Goal: Task Accomplishment & Management: Manage account settings

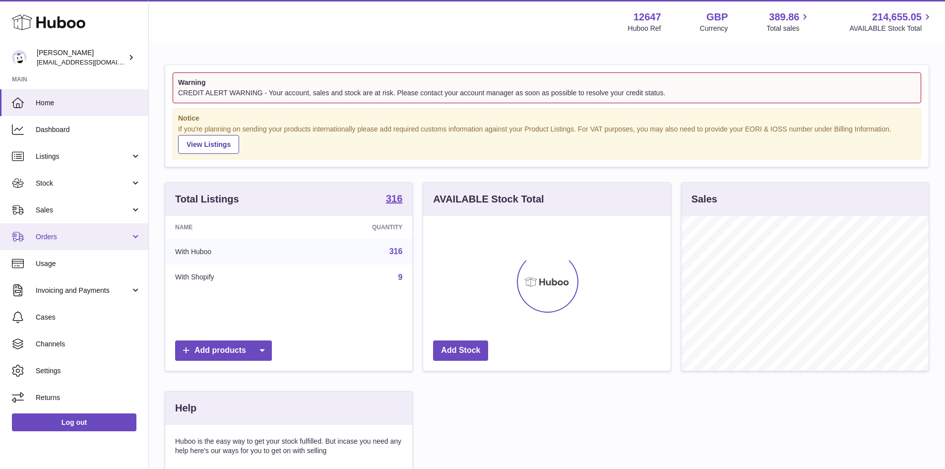
scroll to position [155, 248]
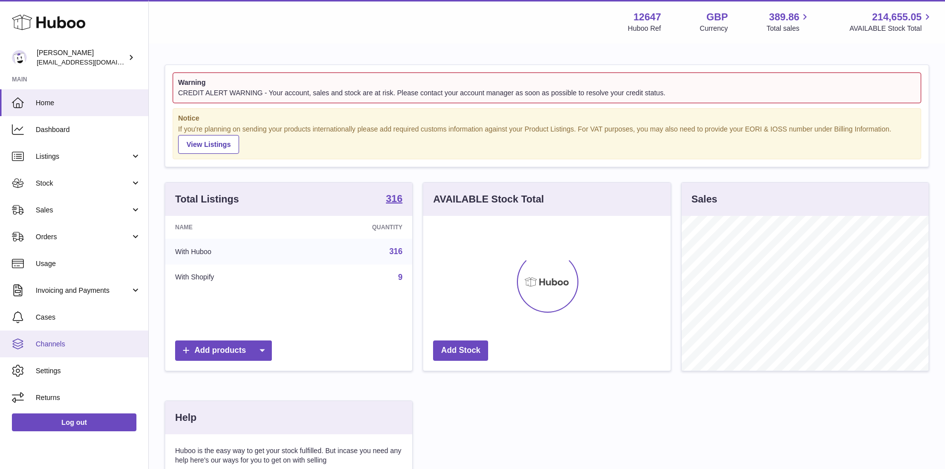
click at [97, 337] on link "Channels" at bounding box center [74, 343] width 148 height 27
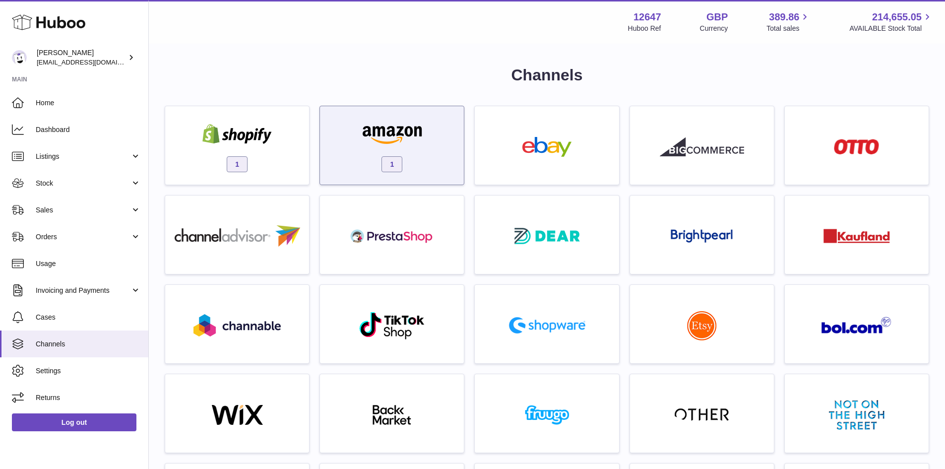
click at [390, 119] on div "1" at bounding box center [392, 148] width 134 height 64
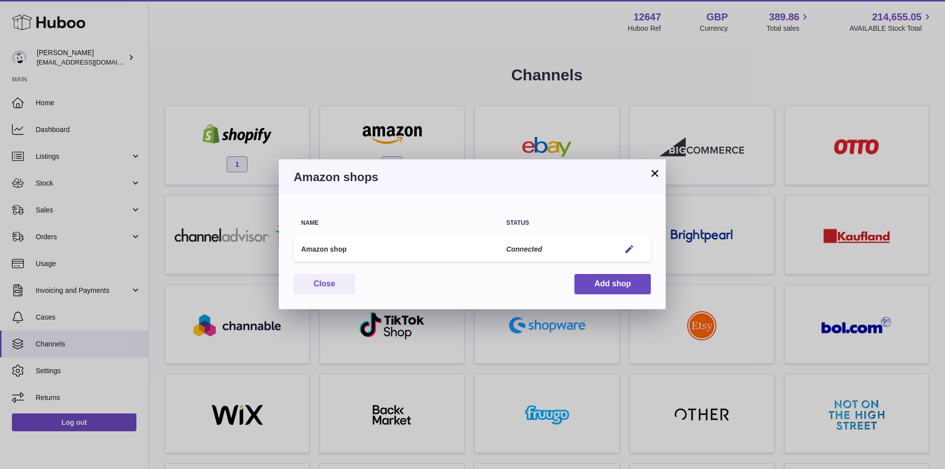
click at [269, 114] on div "× Amazon shops Name Status Amazon shop Connected Edit You have not connected sh…" at bounding box center [472, 234] width 945 height 469
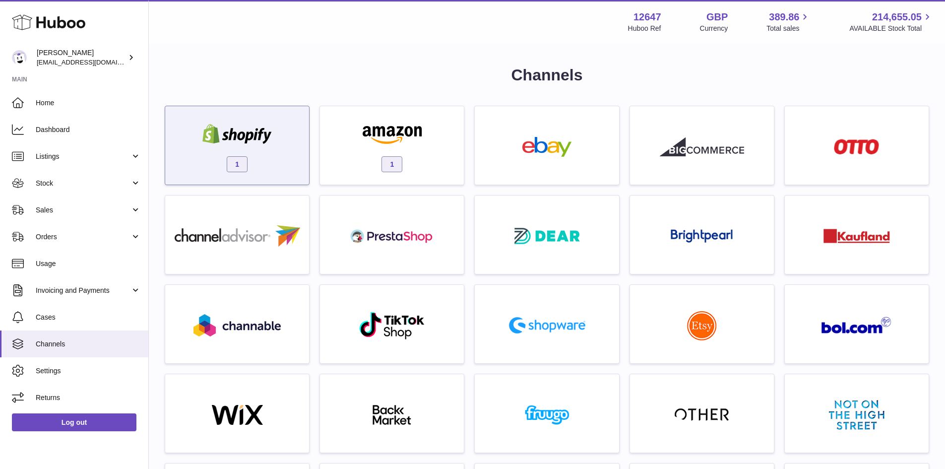
click at [272, 131] on img at bounding box center [237, 134] width 84 height 20
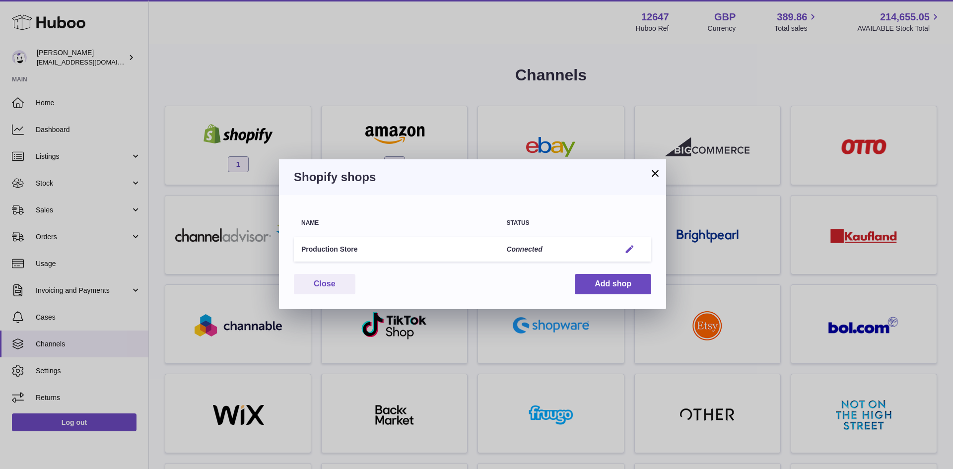
click at [626, 245] on em "button" at bounding box center [629, 249] width 10 height 10
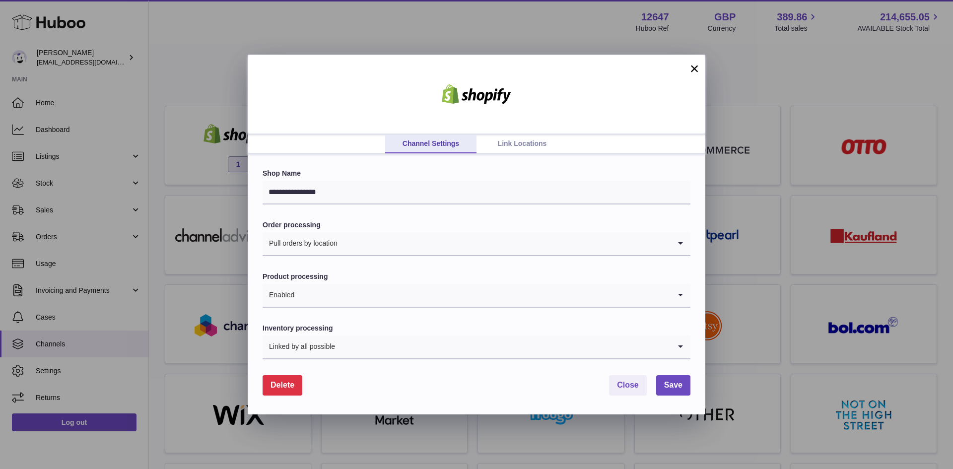
drag, startPoint x: 855, startPoint y: 164, endPoint x: 788, endPoint y: 155, distance: 68.1
click at [856, 164] on div "**********" at bounding box center [476, 234] width 953 height 469
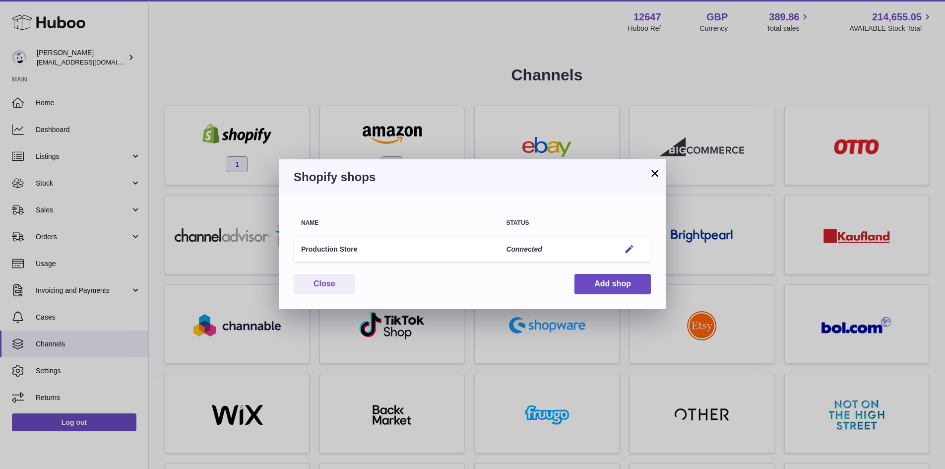
click at [655, 170] on button "×" at bounding box center [655, 173] width 12 height 12
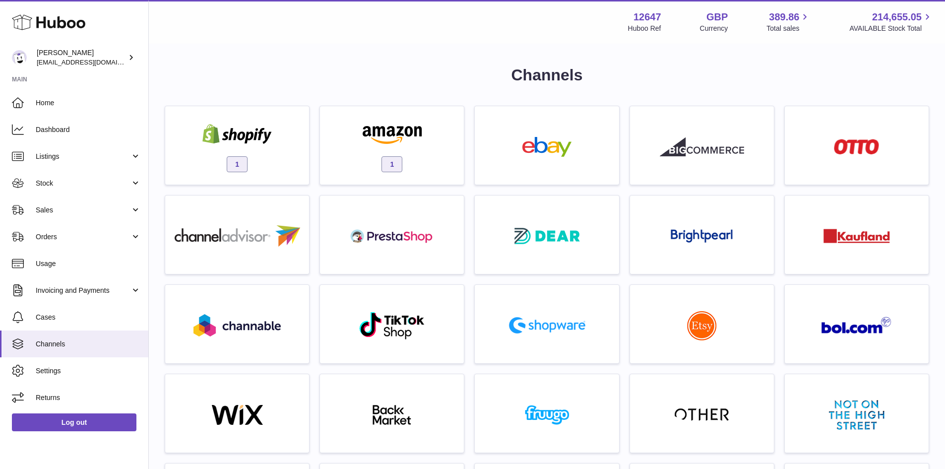
click at [405, 126] on img at bounding box center [392, 134] width 84 height 20
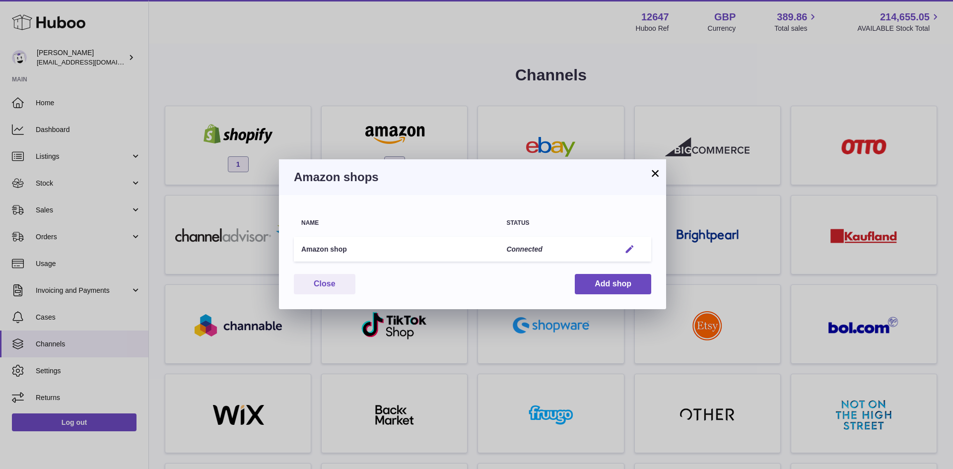
click at [629, 250] on em "button" at bounding box center [629, 249] width 10 height 10
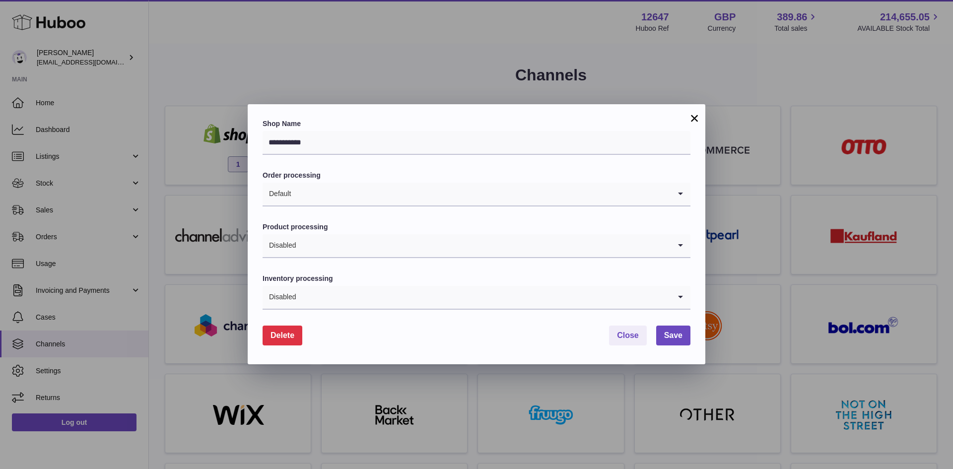
click at [722, 131] on div "**********" at bounding box center [476, 234] width 953 height 469
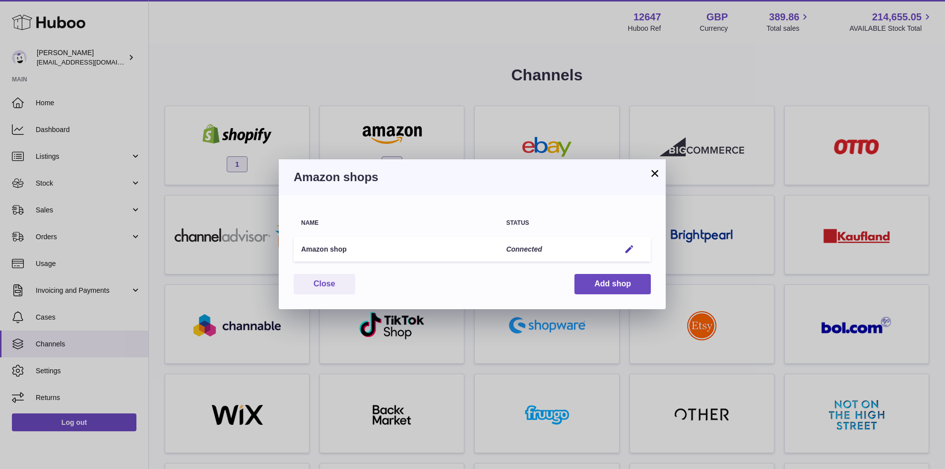
drag, startPoint x: 233, startPoint y: 61, endPoint x: 245, endPoint y: 75, distance: 18.3
click at [233, 62] on div "× Amazon shops Name Status Amazon shop Connected Edit You have not connected sh…" at bounding box center [472, 234] width 945 height 469
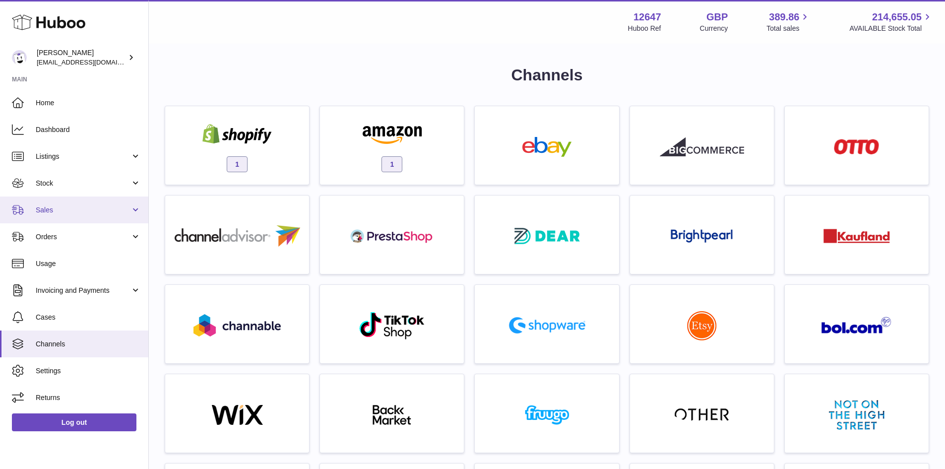
click at [82, 210] on span "Sales" at bounding box center [83, 209] width 95 height 9
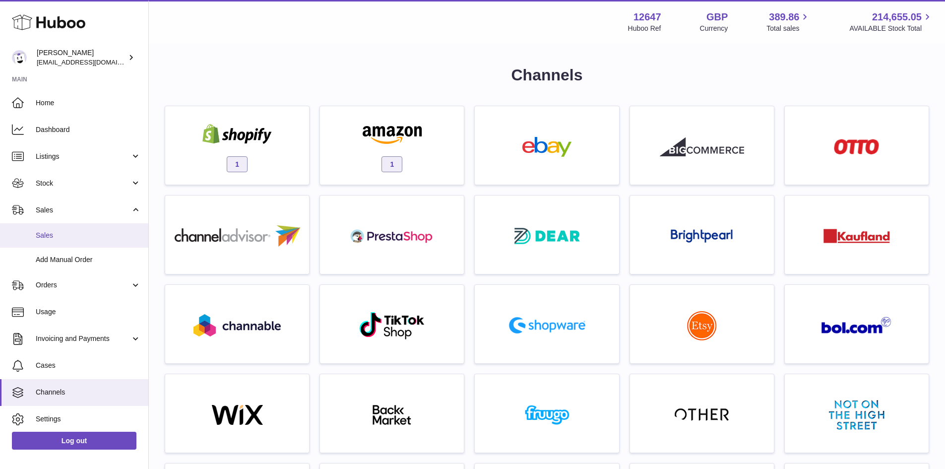
click at [87, 236] on span "Sales" at bounding box center [88, 235] width 105 height 9
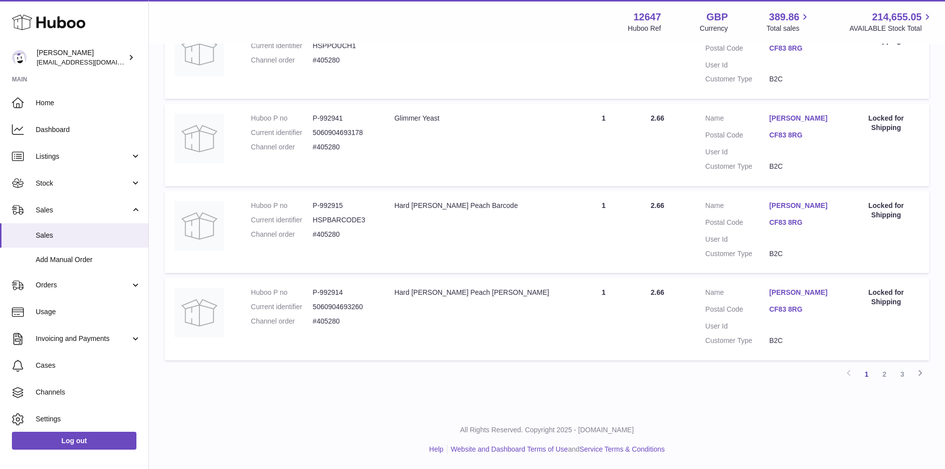
click at [885, 367] on link "2" at bounding box center [885, 374] width 18 height 18
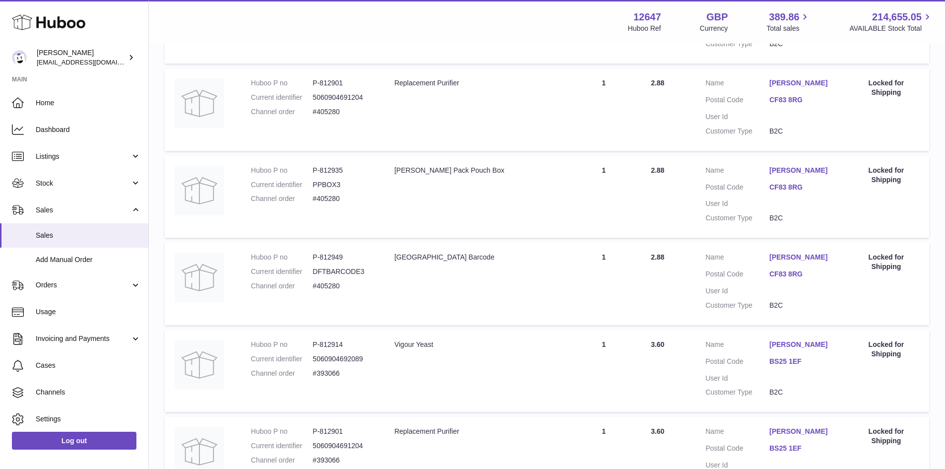
scroll to position [755, 0]
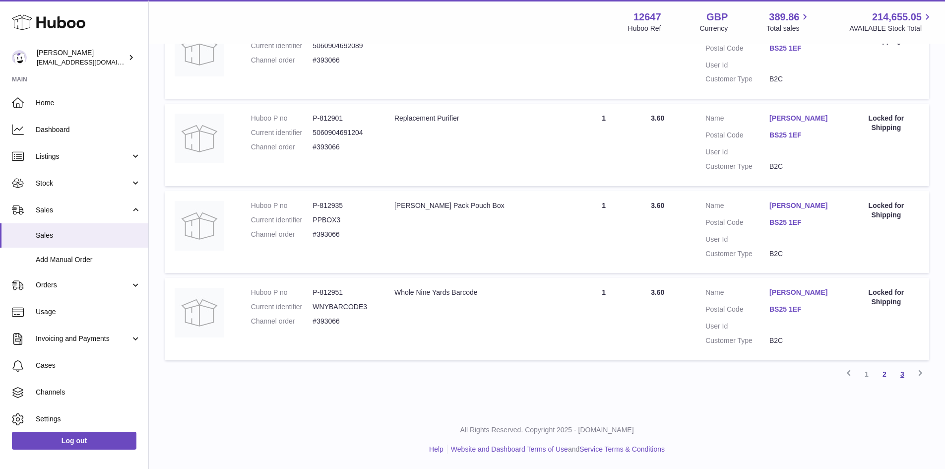
click at [907, 372] on link "3" at bounding box center [903, 374] width 18 height 18
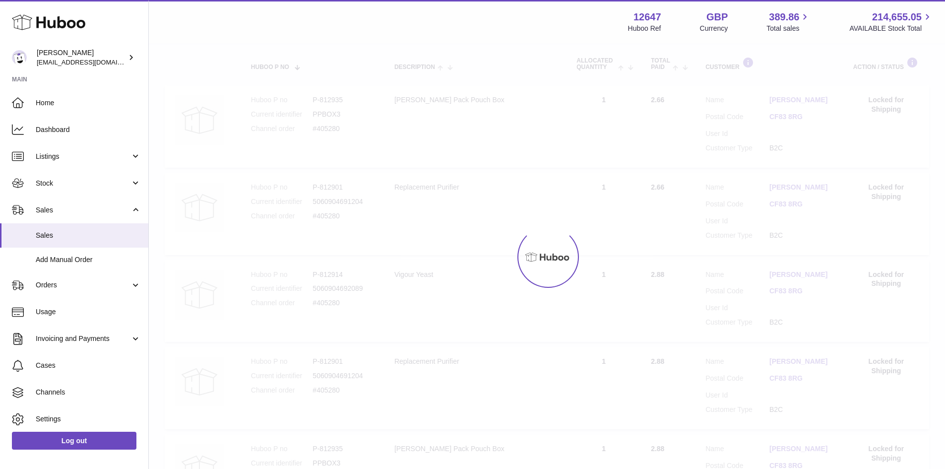
scroll to position [45, 0]
